Goal: Navigation & Orientation: Go to known website

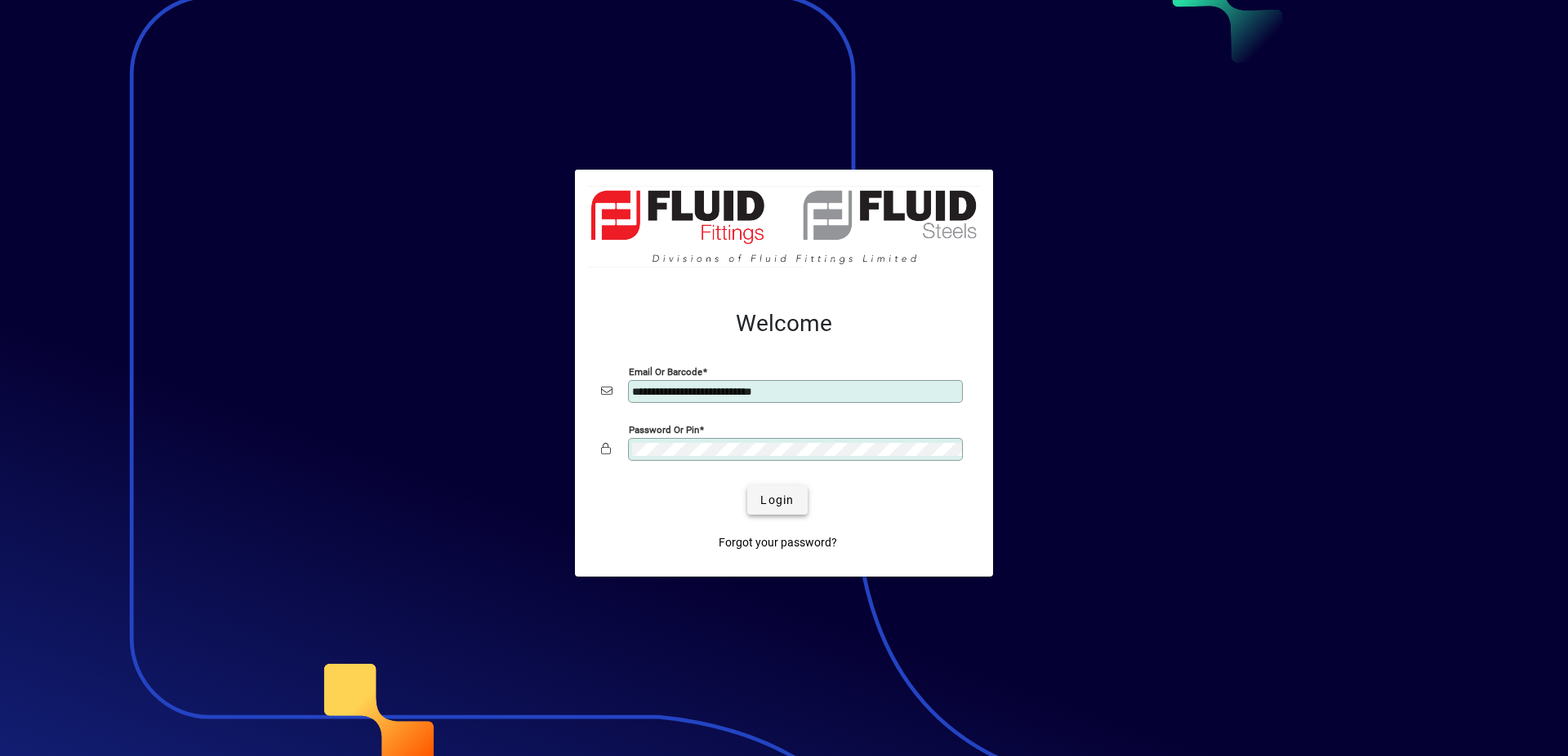
type input "**********"
click at [766, 497] on span "Login" at bounding box center [776, 500] width 33 height 17
